Goal: Task Accomplishment & Management: Manage account settings

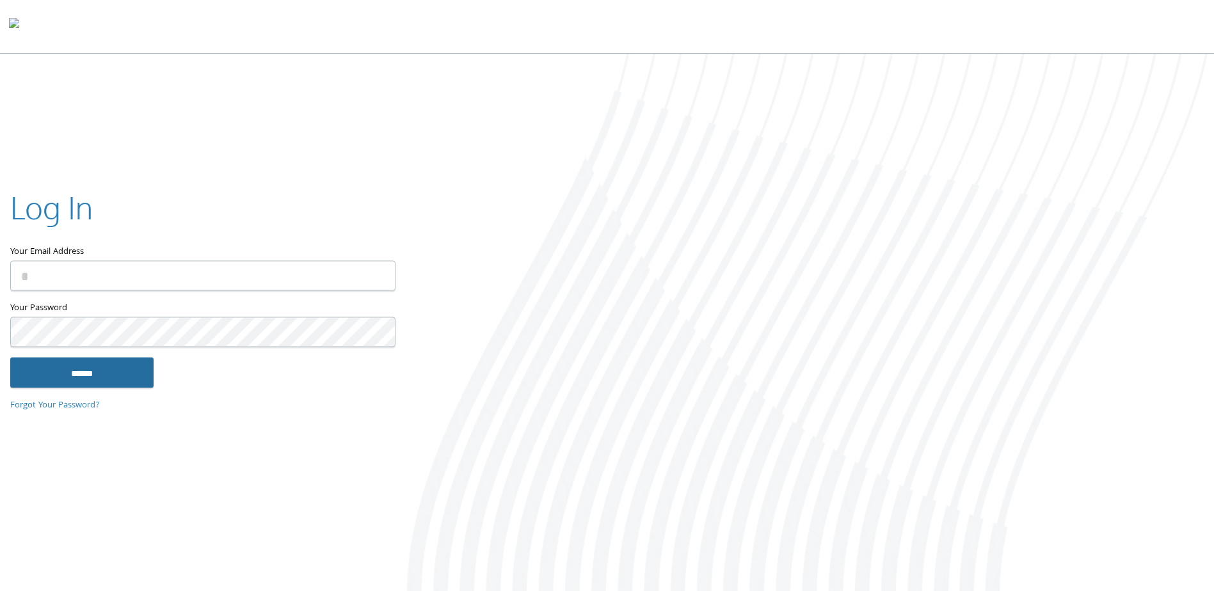
type input "**********"
click at [113, 387] on input "******" at bounding box center [81, 373] width 143 height 31
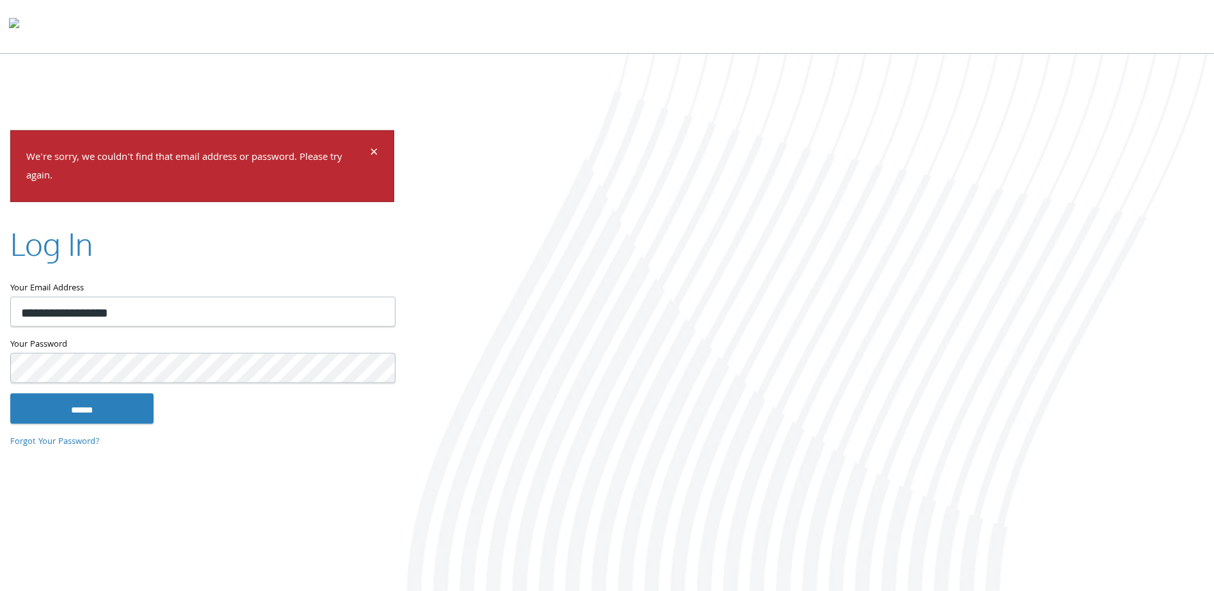
click at [10, 393] on input "******" at bounding box center [81, 408] width 143 height 31
